Goal: Transaction & Acquisition: Subscribe to service/newsletter

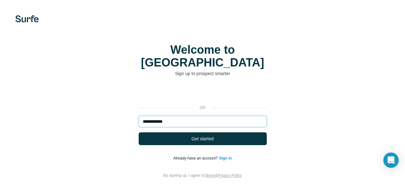
click at [139, 116] on input "**********" at bounding box center [203, 122] width 128 height 12
type input "**********"
click at [139, 133] on button "Get started" at bounding box center [203, 139] width 128 height 13
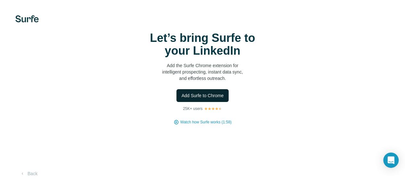
click at [182, 99] on span "Add Surfe to Chrome" at bounding box center [203, 96] width 42 height 6
